Goal: Contribute content: Add original content to the website for others to see

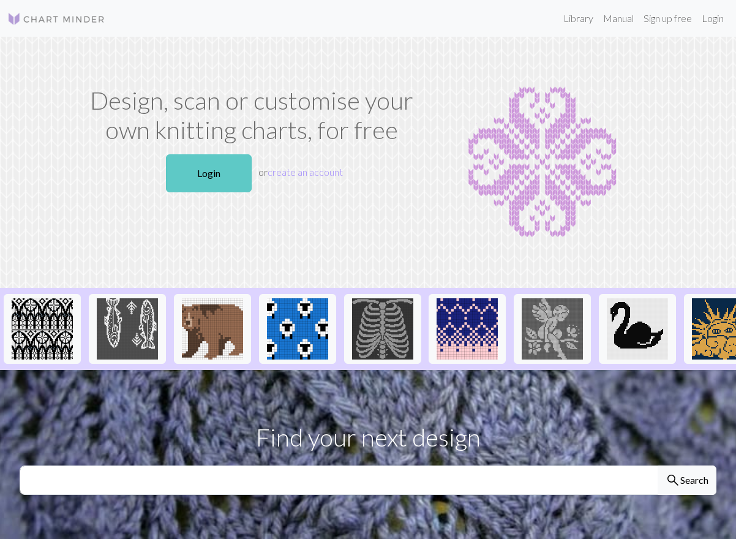
click at [210, 170] on link "Login" at bounding box center [209, 173] width 86 height 38
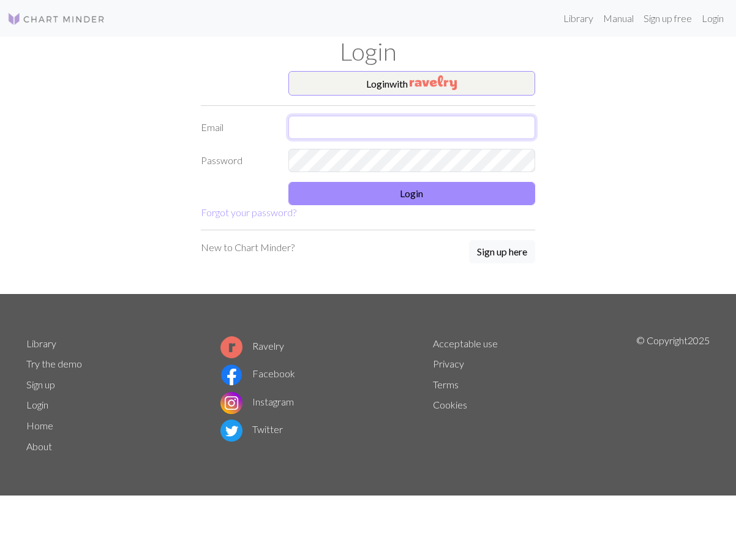
click at [389, 123] on input "text" at bounding box center [412, 127] width 247 height 23
click at [0, 538] on com-1password-button at bounding box center [0, 539] width 0 height 0
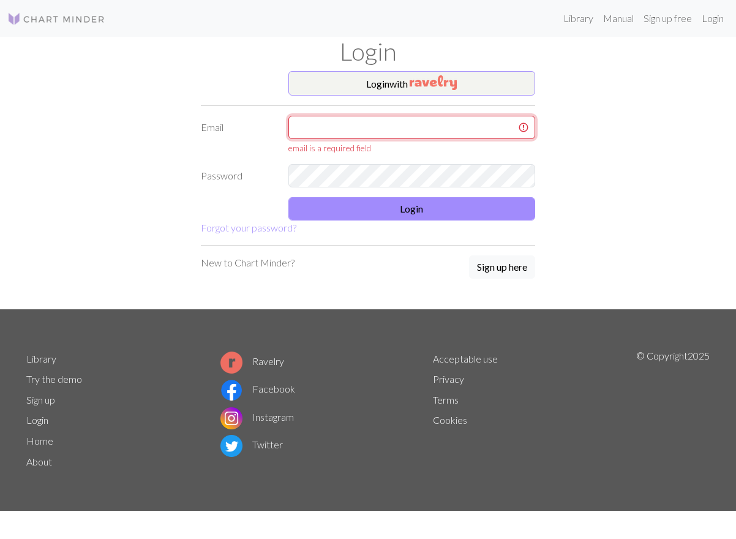
type input "[EMAIL_ADDRESS][DOMAIN_NAME]"
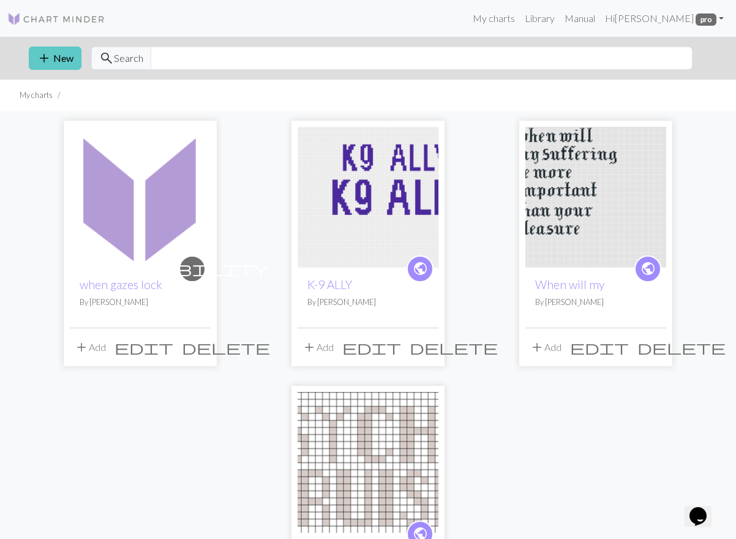
click at [63, 56] on button "add New" at bounding box center [55, 58] width 53 height 23
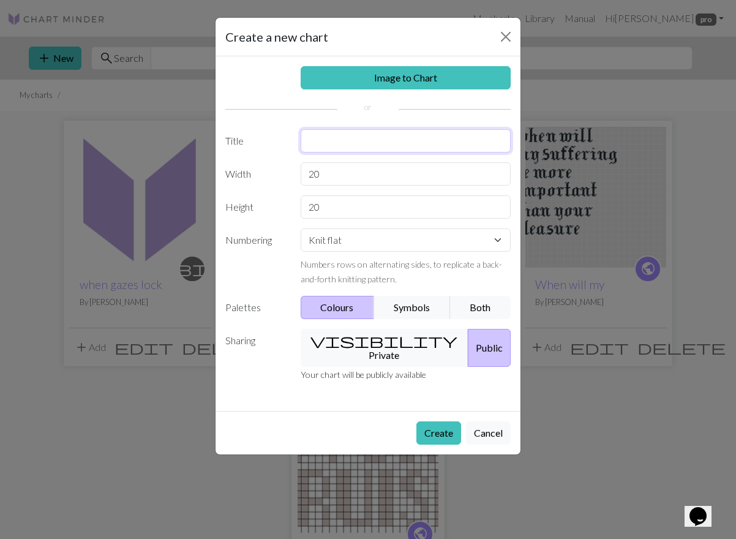
click at [338, 141] on input "text" at bounding box center [406, 140] width 211 height 23
type input "[DEMOGRAPHIC_DATA] IRL"
click at [348, 177] on input "20" at bounding box center [406, 173] width 211 height 23
click at [347, 177] on input "20" at bounding box center [406, 173] width 211 height 23
type input "45"
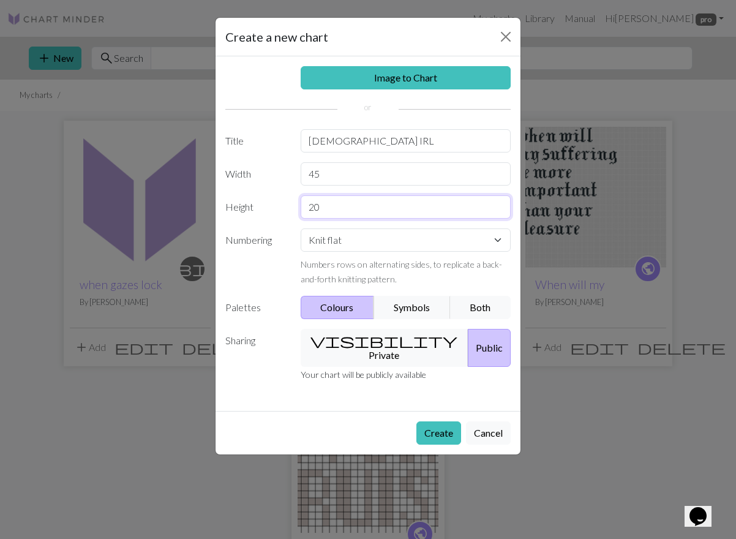
click at [341, 214] on input "20" at bounding box center [406, 206] width 211 height 23
type input "4"
type input "35"
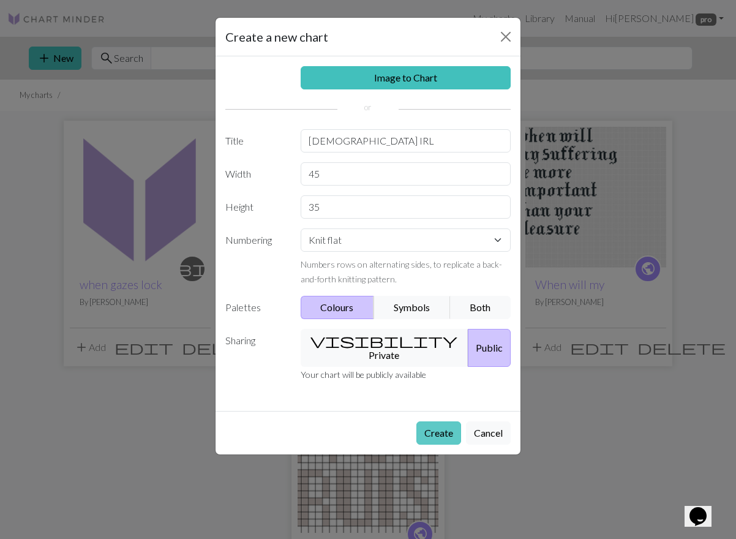
click at [437, 421] on button "Create" at bounding box center [439, 432] width 45 height 23
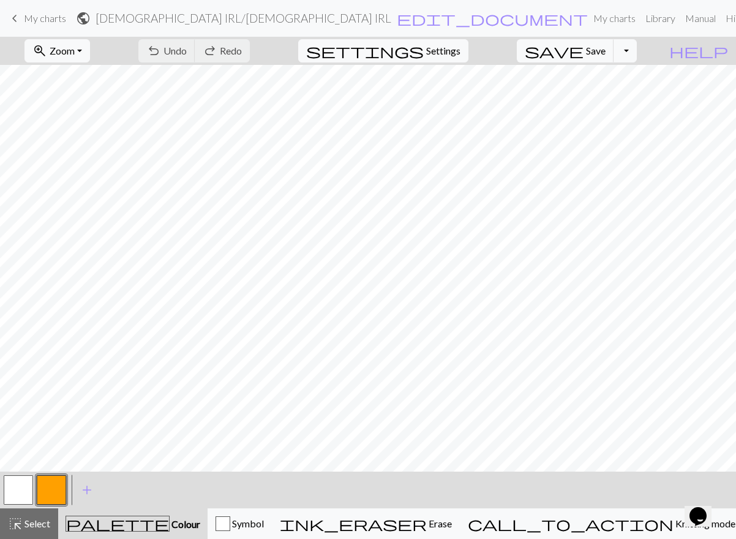
click at [14, 497] on button "button" at bounding box center [18, 489] width 29 height 29
click at [53, 486] on button "button" at bounding box center [51, 489] width 29 height 29
click at [58, 488] on button "button" at bounding box center [51, 489] width 29 height 29
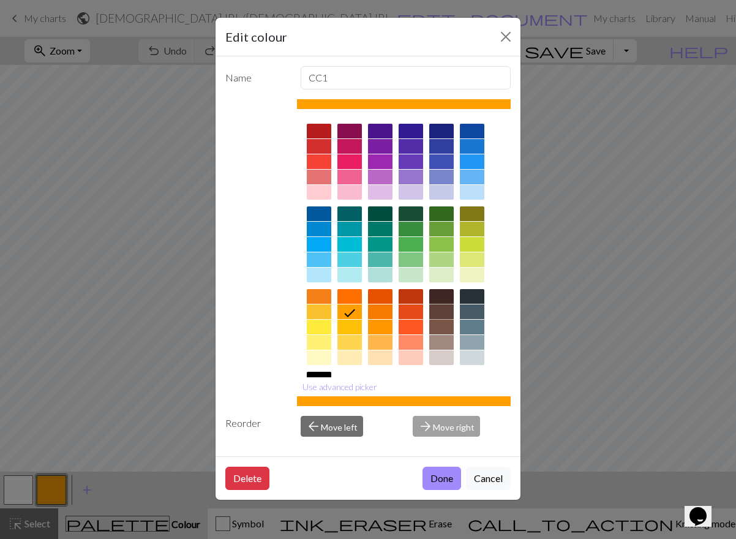
click at [439, 311] on div at bounding box center [441, 311] width 25 height 15
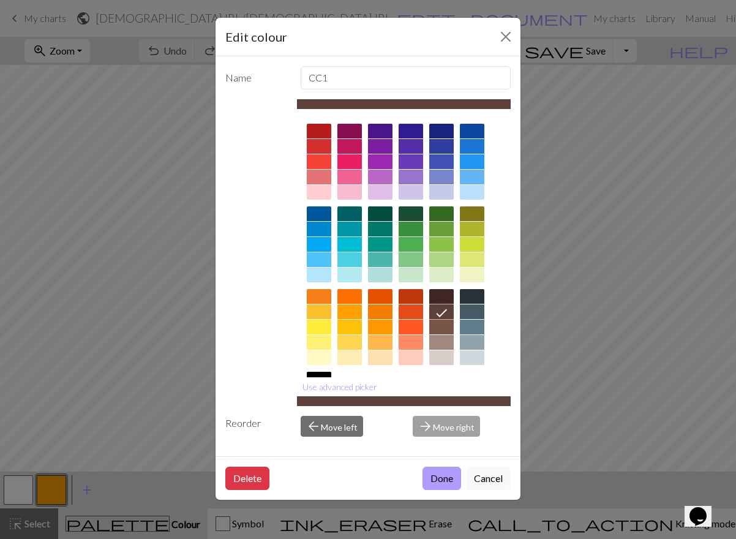
click at [436, 478] on button "Done" at bounding box center [442, 478] width 39 height 23
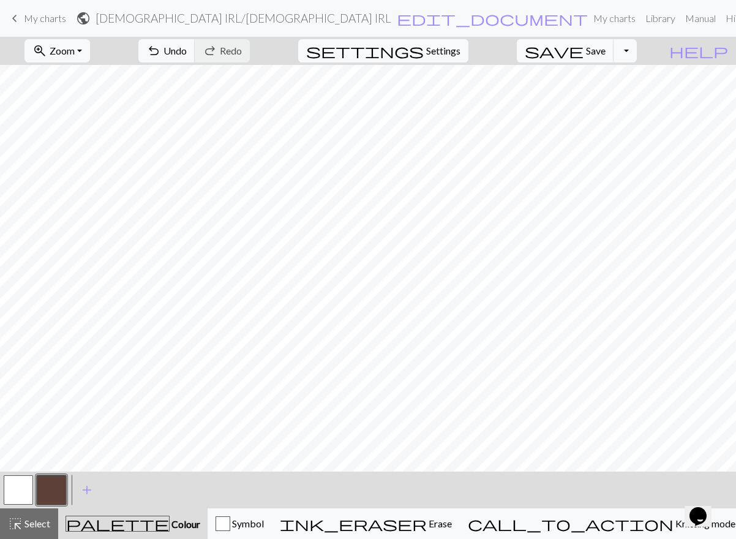
click at [24, 483] on button "button" at bounding box center [18, 489] width 29 height 29
click at [55, 480] on button "button" at bounding box center [51, 489] width 29 height 29
click at [14, 484] on button "button" at bounding box center [18, 489] width 29 height 29
click at [59, 485] on button "button" at bounding box center [51, 489] width 29 height 29
click at [21, 489] on button "button" at bounding box center [18, 489] width 29 height 29
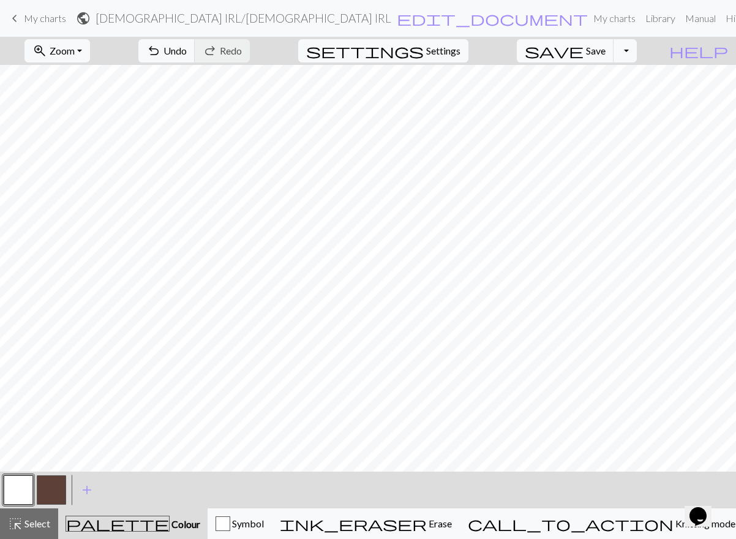
click at [49, 490] on button "button" at bounding box center [51, 489] width 29 height 29
click at [20, 486] on button "button" at bounding box center [18, 489] width 29 height 29
click at [47, 478] on button "button" at bounding box center [51, 489] width 29 height 29
click at [17, 493] on button "button" at bounding box center [18, 489] width 29 height 29
click at [50, 494] on button "button" at bounding box center [51, 489] width 29 height 29
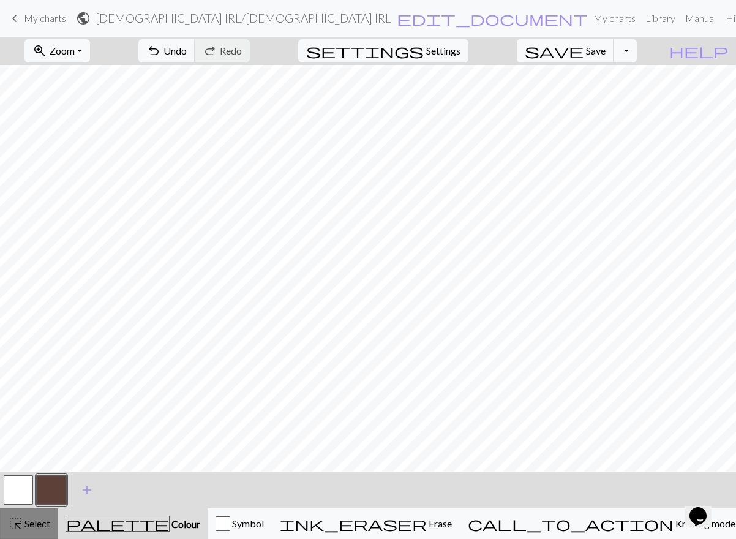
click at [37, 524] on span "Select" at bounding box center [37, 524] width 28 height 12
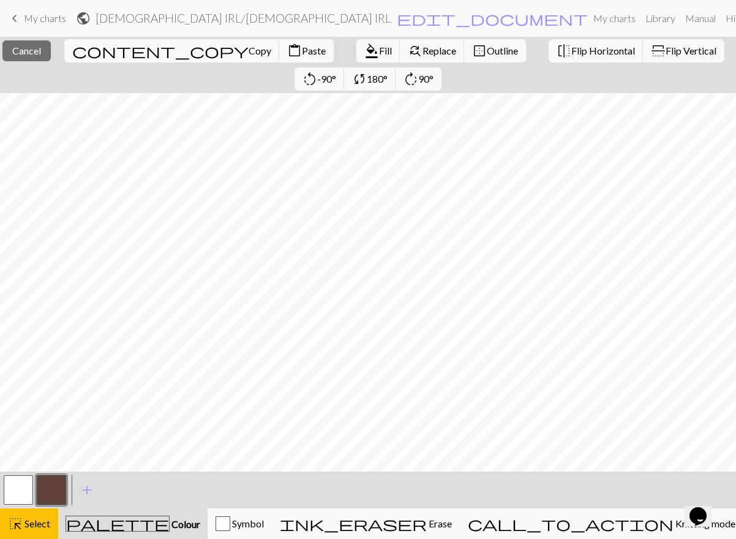
click at [21, 491] on button "button" at bounding box center [18, 489] width 29 height 29
click at [23, 486] on button "button" at bounding box center [18, 489] width 29 height 29
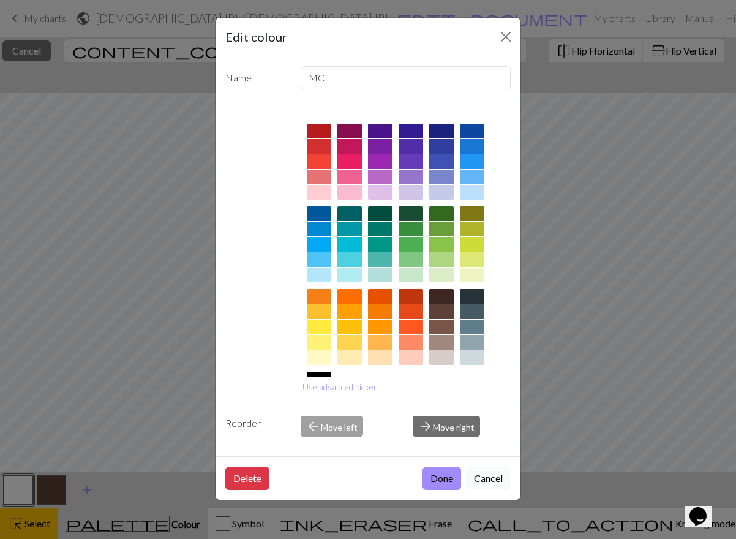
click at [481, 475] on button "Cancel" at bounding box center [488, 478] width 45 height 23
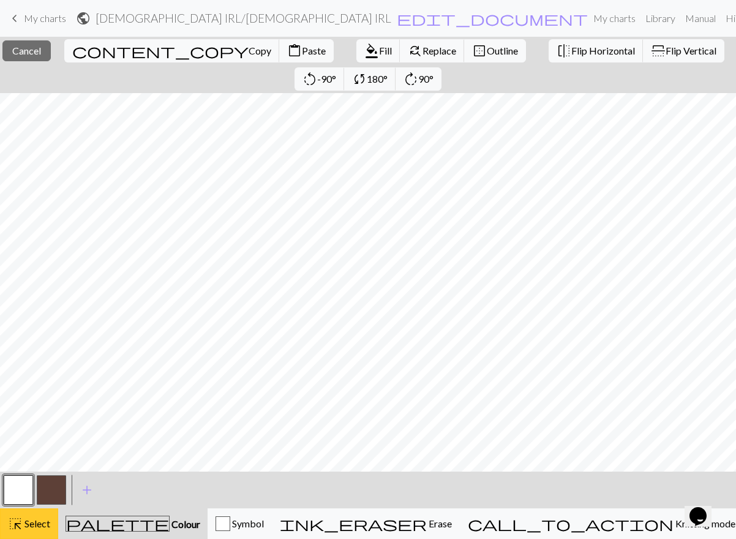
click at [39, 527] on span "Select" at bounding box center [37, 524] width 28 height 12
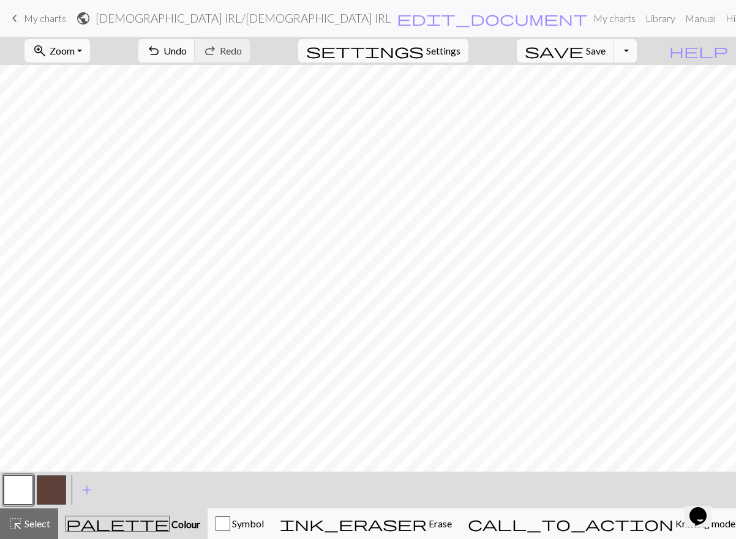
click at [53, 482] on button "button" at bounding box center [51, 489] width 29 height 29
click at [17, 491] on button "button" at bounding box center [18, 489] width 29 height 29
click at [49, 489] on button "button" at bounding box center [51, 489] width 29 height 29
click at [36, 526] on span "Select" at bounding box center [37, 524] width 28 height 12
click at [42, 519] on span "Select" at bounding box center [37, 524] width 28 height 12
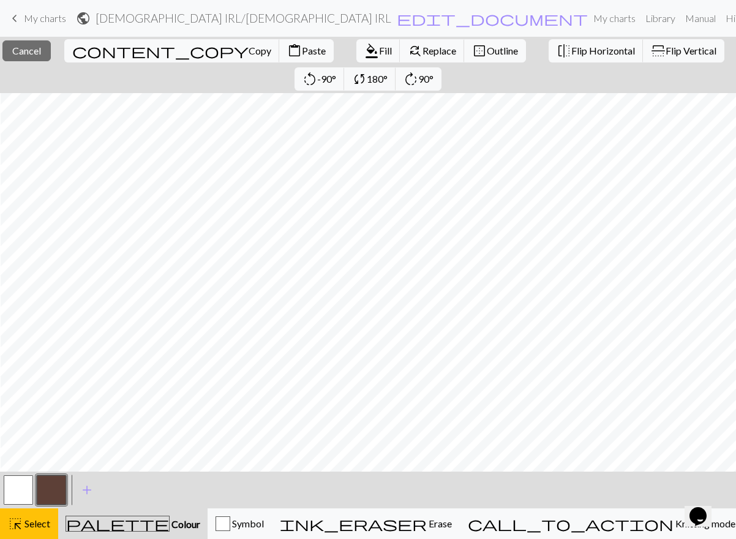
scroll to position [0, 32]
click at [19, 491] on button "button" at bounding box center [18, 489] width 29 height 29
click at [23, 522] on span "Select" at bounding box center [37, 524] width 28 height 12
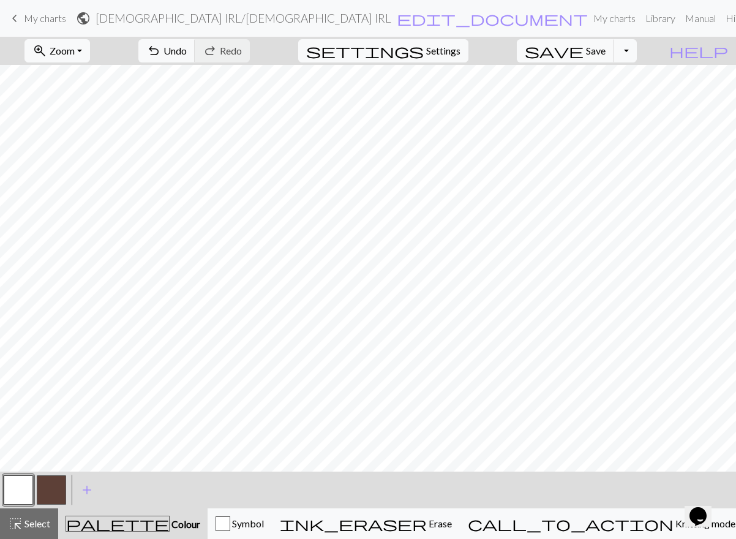
click at [57, 494] on button "button" at bounding box center [51, 489] width 29 height 29
click at [51, 480] on button "button" at bounding box center [51, 489] width 29 height 29
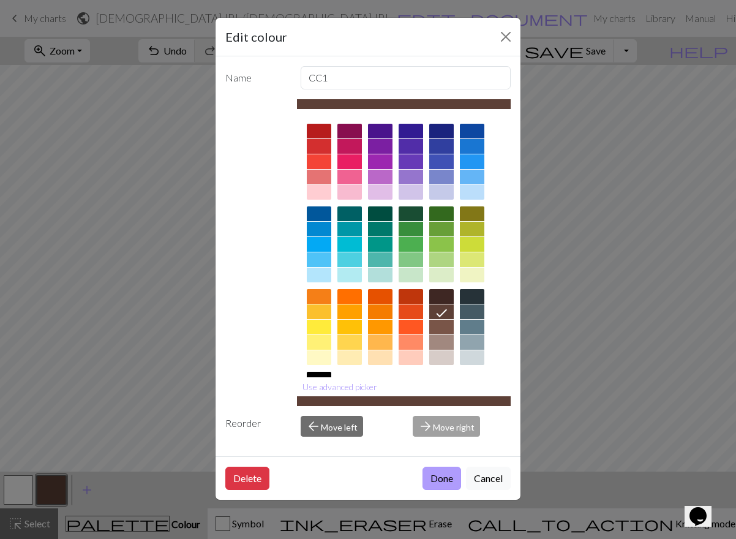
click at [439, 476] on button "Done" at bounding box center [442, 478] width 39 height 23
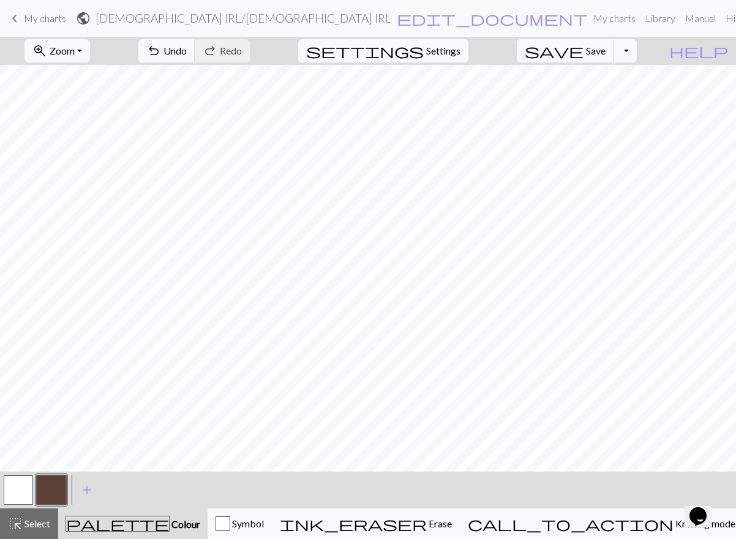
click at [16, 496] on button "button" at bounding box center [18, 489] width 29 height 29
click at [56, 495] on button "button" at bounding box center [51, 489] width 29 height 29
click at [20, 488] on button "button" at bounding box center [18, 489] width 29 height 29
click at [43, 489] on button "button" at bounding box center [51, 489] width 29 height 29
click at [37, 480] on button "button" at bounding box center [51, 489] width 29 height 29
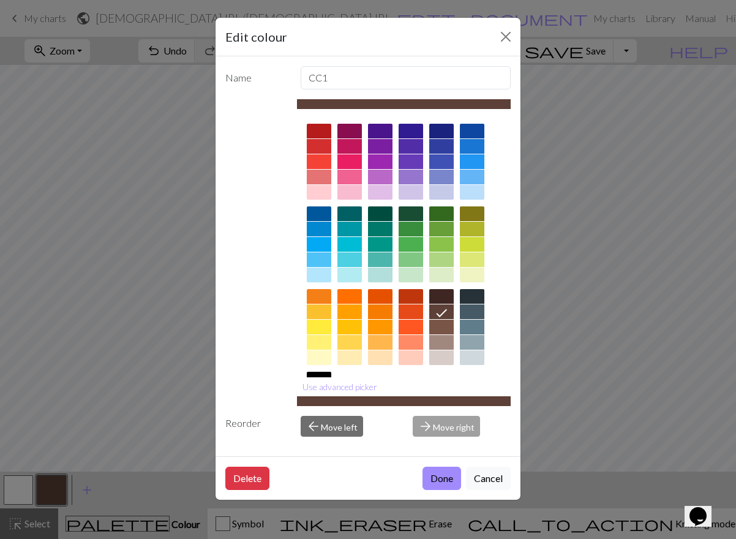
click at [16, 488] on div "Edit colour Name CC1 Use advanced picker Reorder arrow_back Move left arrow_for…" at bounding box center [368, 269] width 736 height 539
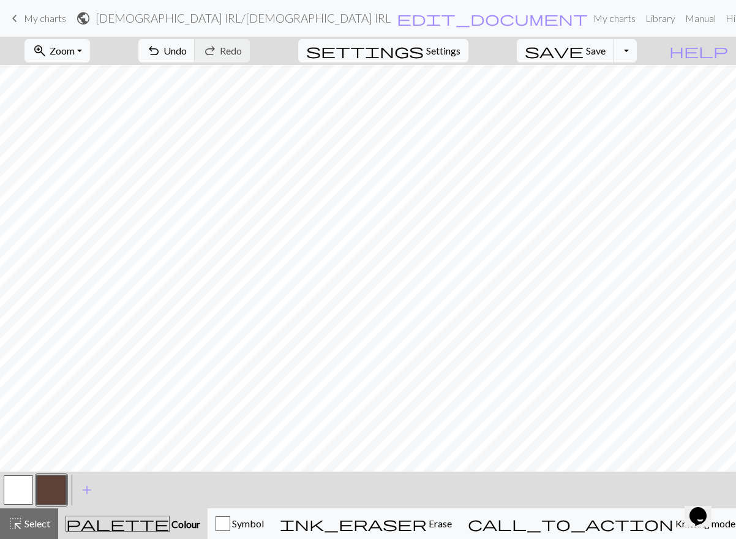
click at [15, 495] on button "button" at bounding box center [18, 489] width 29 height 29
click at [55, 485] on button "button" at bounding box center [51, 489] width 29 height 29
click at [20, 491] on button "button" at bounding box center [18, 489] width 29 height 29
click at [25, 526] on span "Select" at bounding box center [37, 524] width 28 height 12
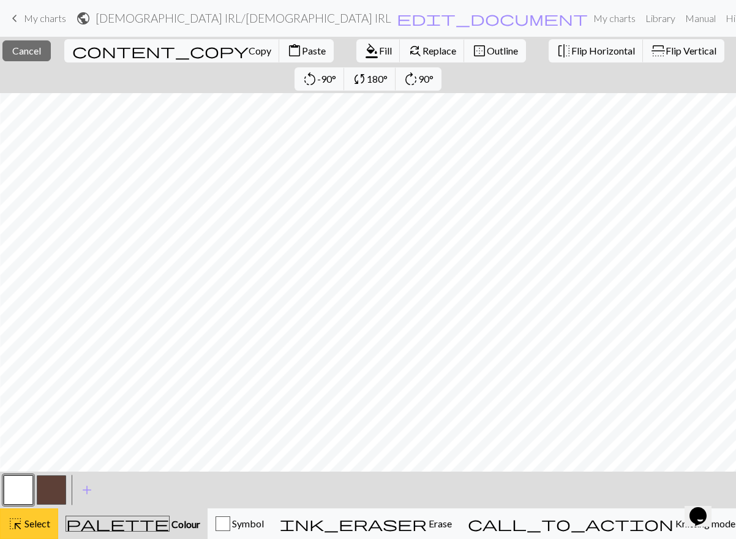
click at [34, 518] on span "Select" at bounding box center [37, 524] width 28 height 12
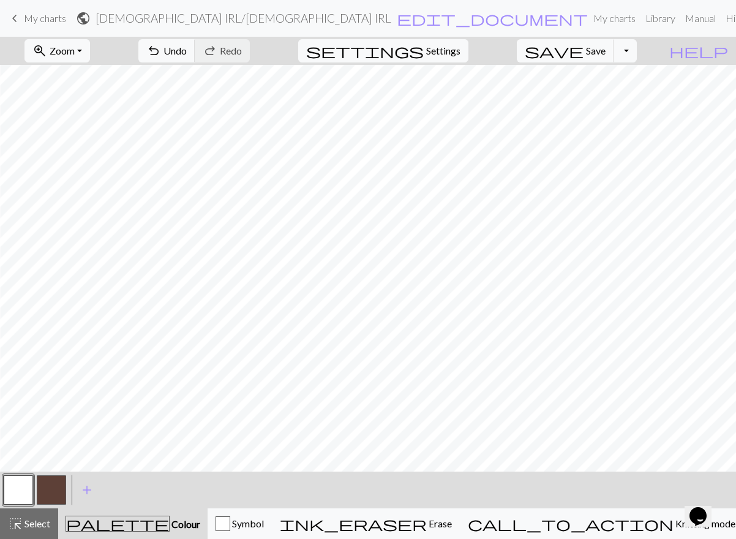
click at [43, 489] on button "button" at bounding box center [51, 489] width 29 height 29
click at [24, 487] on button "button" at bounding box center [18, 489] width 29 height 29
click at [75, 47] on span "Zoom" at bounding box center [62, 51] width 25 height 12
click at [83, 147] on button "50%" at bounding box center [73, 147] width 97 height 20
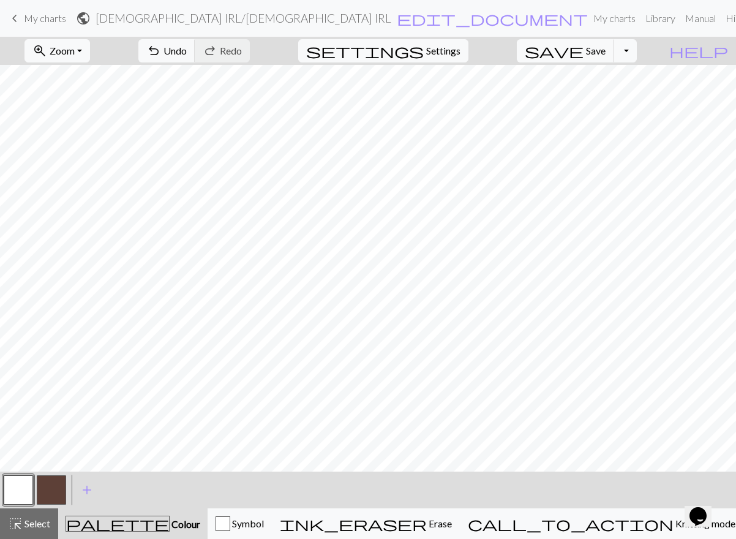
scroll to position [0, 0]
click at [28, 527] on span "Select" at bounding box center [37, 524] width 28 height 12
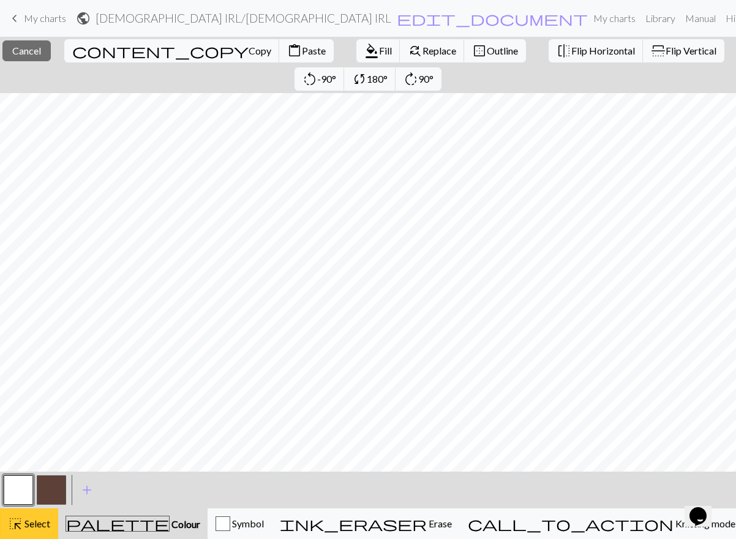
click at [34, 521] on span "Select" at bounding box center [37, 524] width 28 height 12
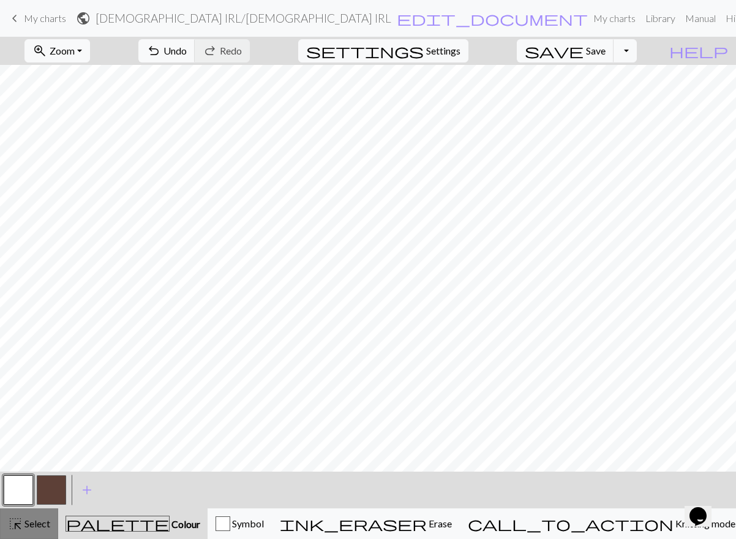
click at [43, 527] on span "Select" at bounding box center [37, 524] width 28 height 12
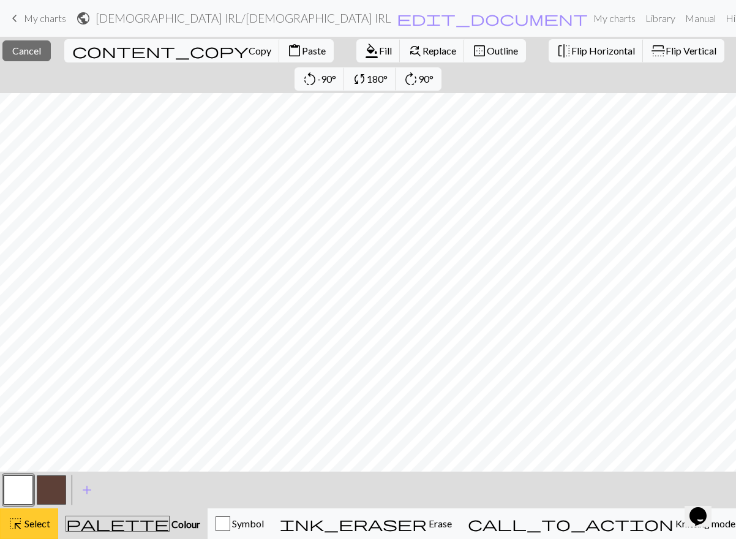
click at [39, 519] on span "Select" at bounding box center [37, 524] width 28 height 12
